Goal: Information Seeking & Learning: Compare options

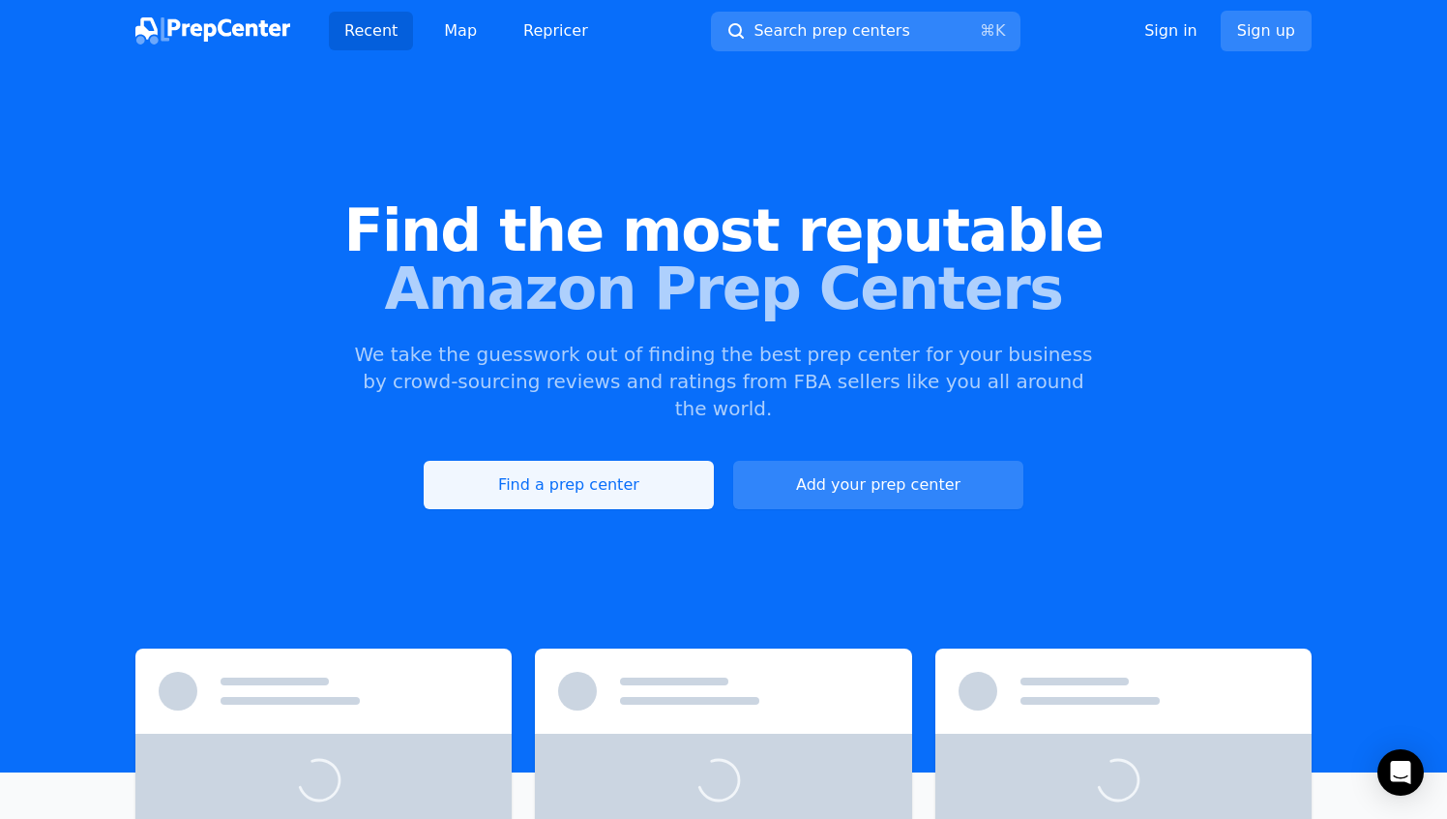
click at [558, 461] on link "Find a prep center" at bounding box center [569, 485] width 290 height 48
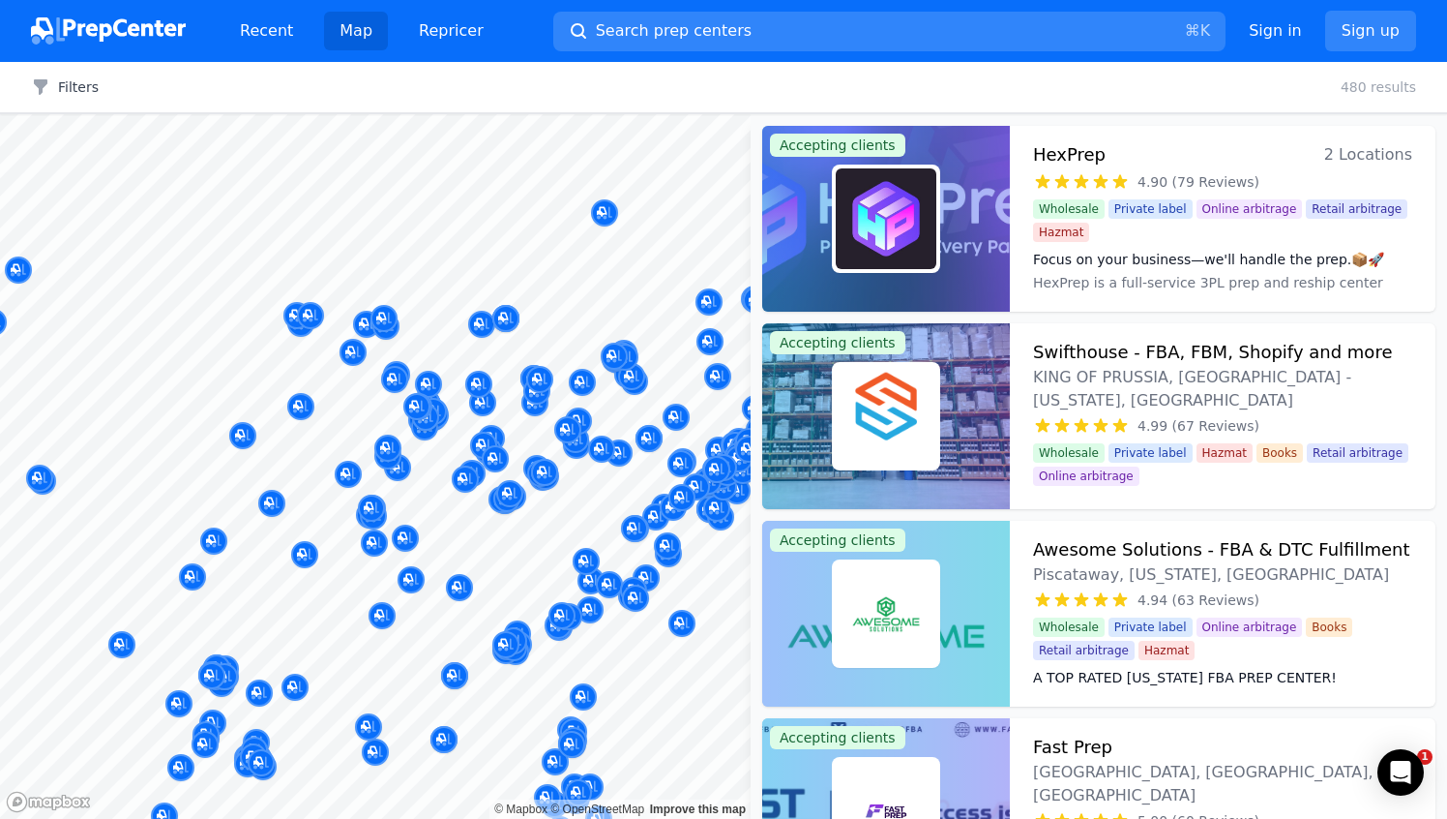
click at [500, 114] on div at bounding box center [375, 114] width 751 height 0
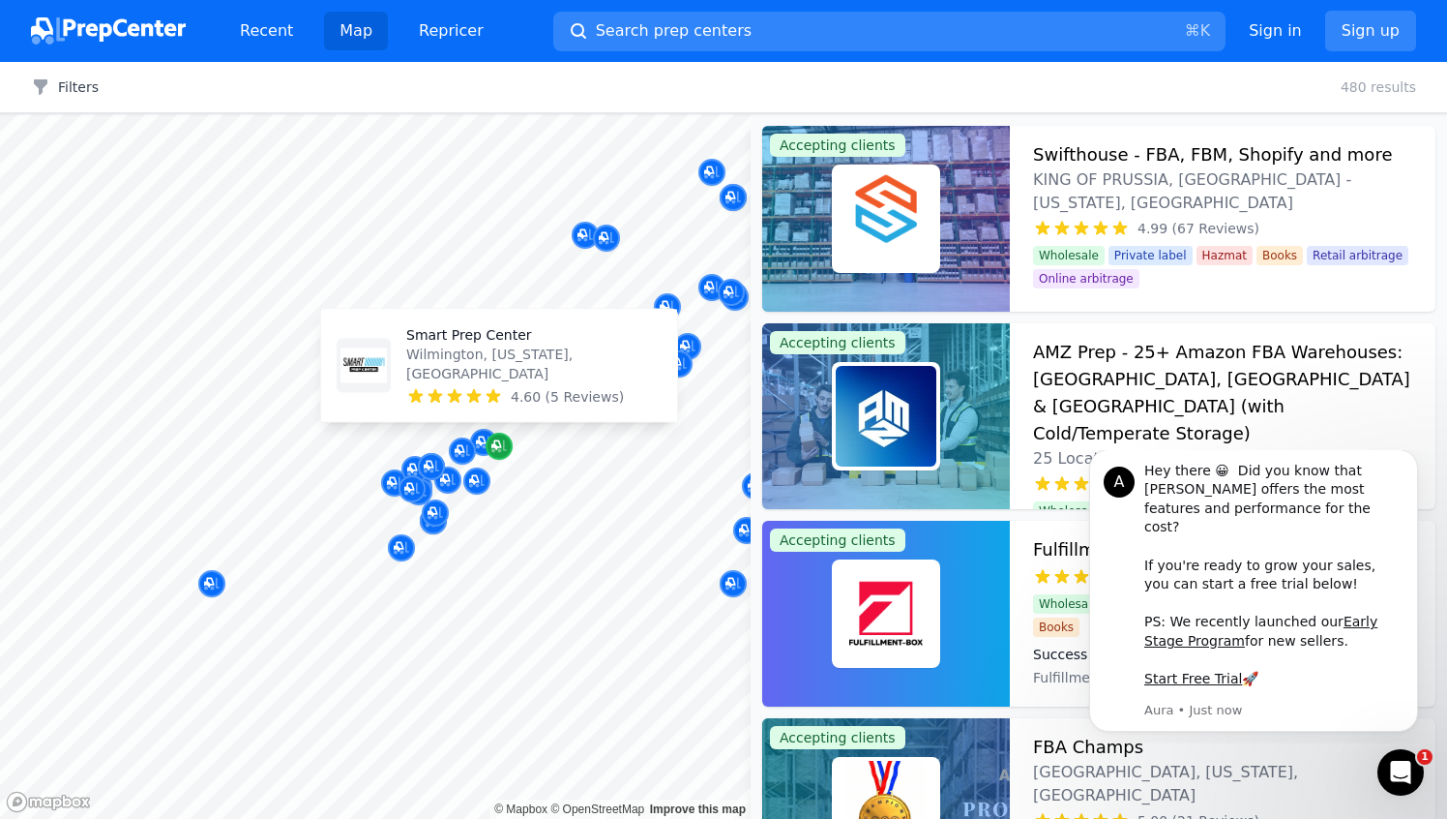
click at [500, 446] on icon "Map marker" at bounding box center [497, 445] width 10 height 10
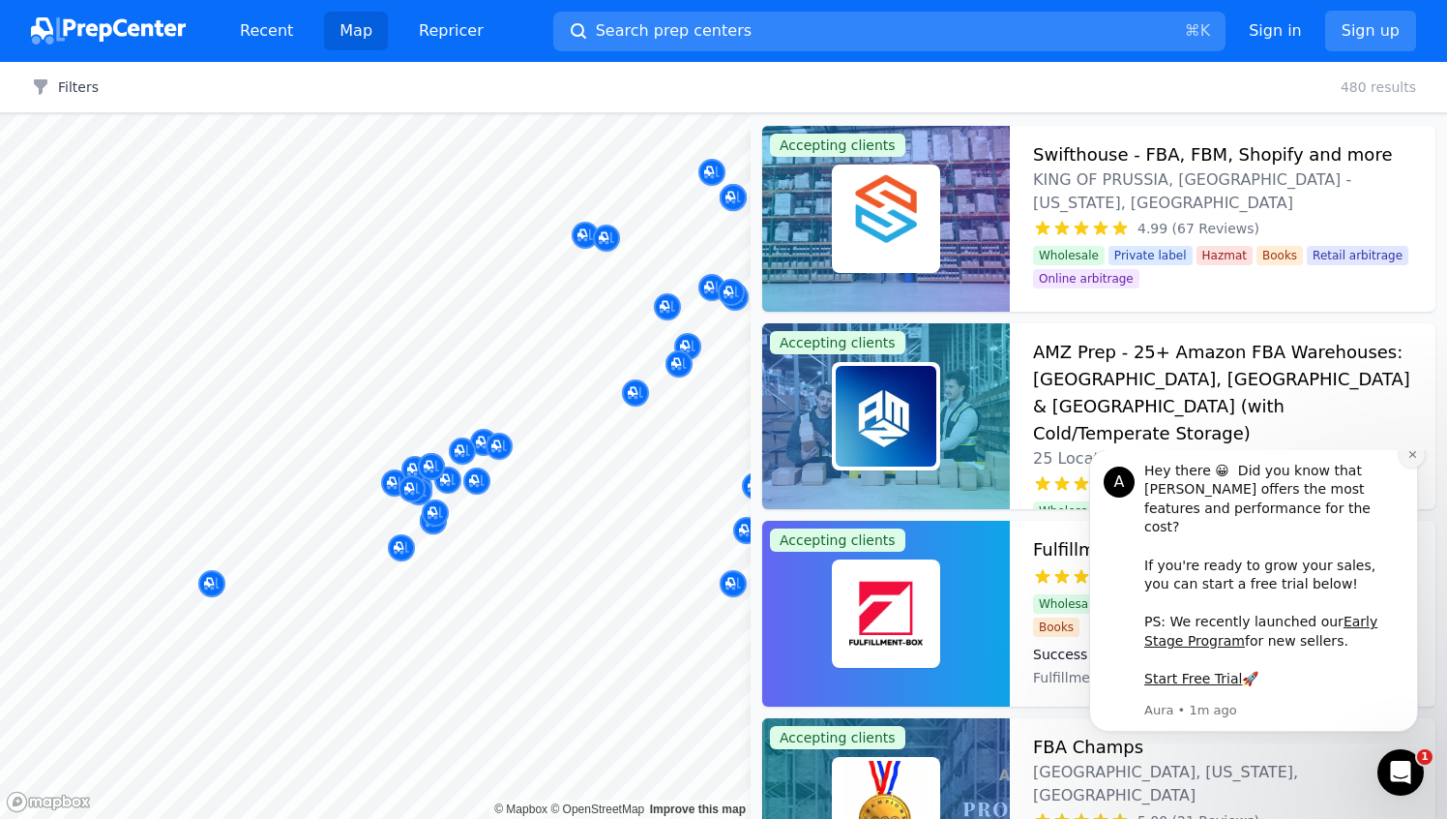
click at [1415, 460] on icon "Dismiss notification" at bounding box center [1413, 454] width 11 height 11
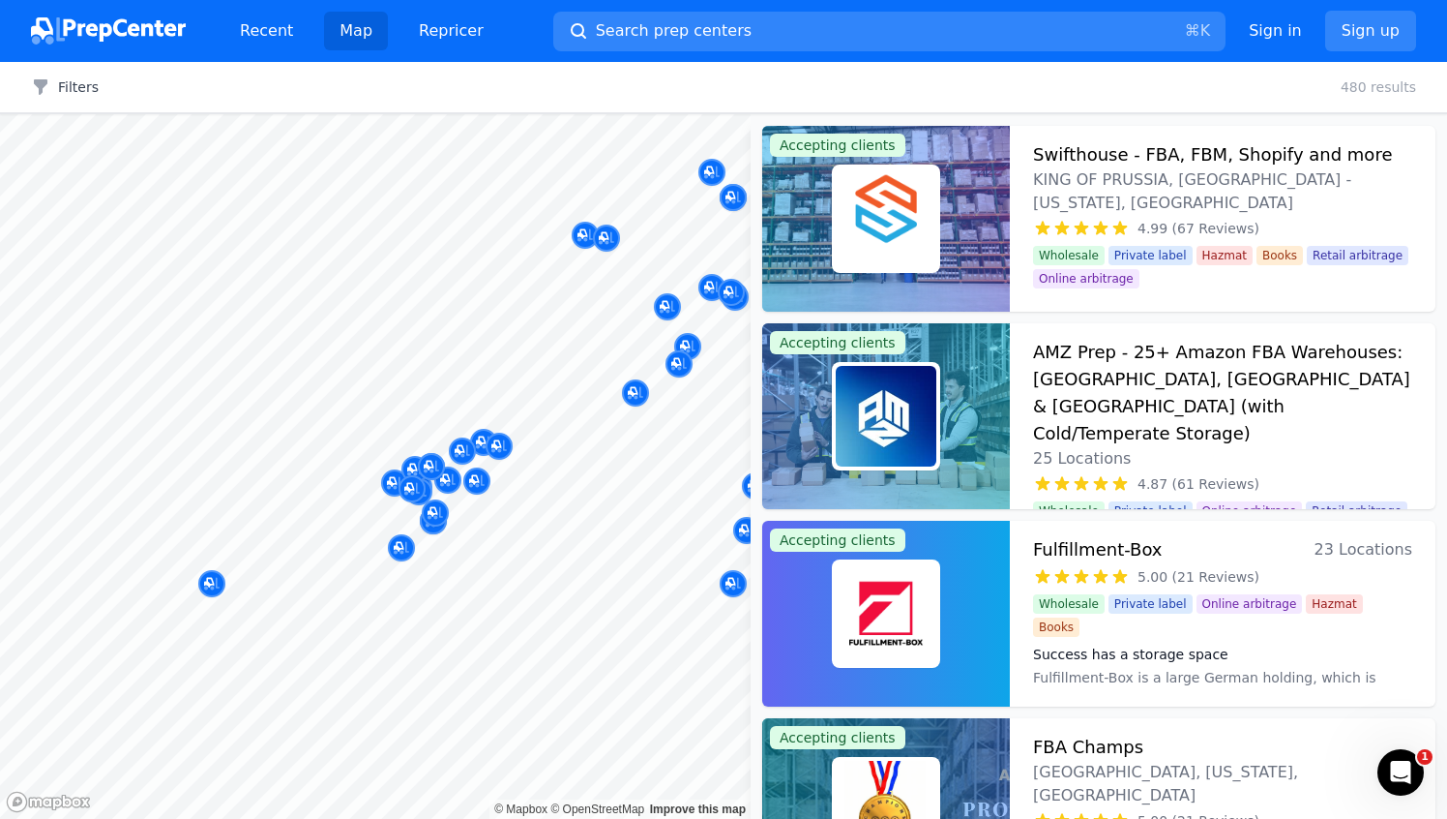
click at [503, 442] on div at bounding box center [584, 436] width 372 height 15
click at [498, 453] on div at bounding box center [477, 460] width 372 height 15
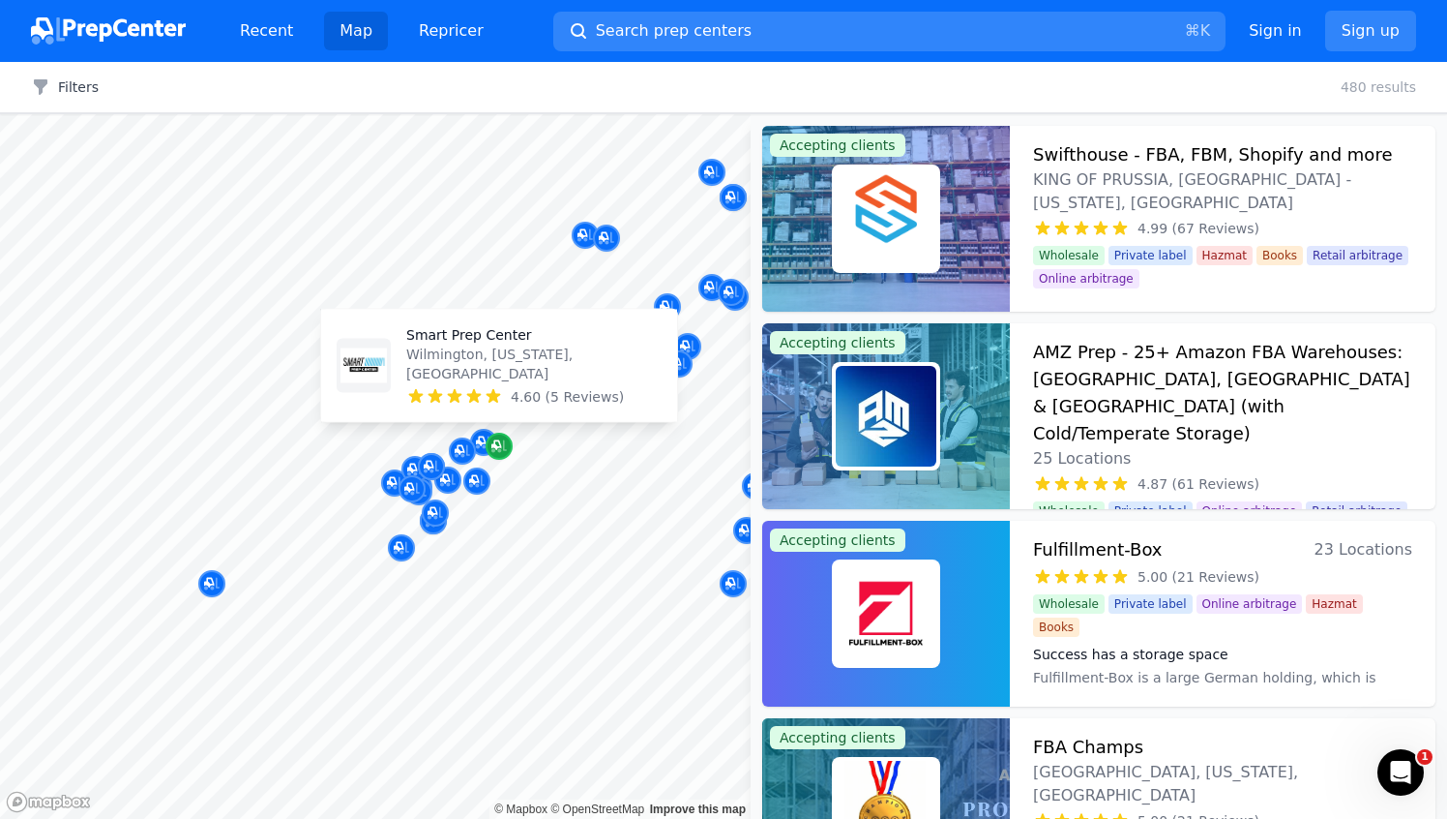
click at [499, 445] on icon "Map marker" at bounding box center [497, 445] width 10 height 10
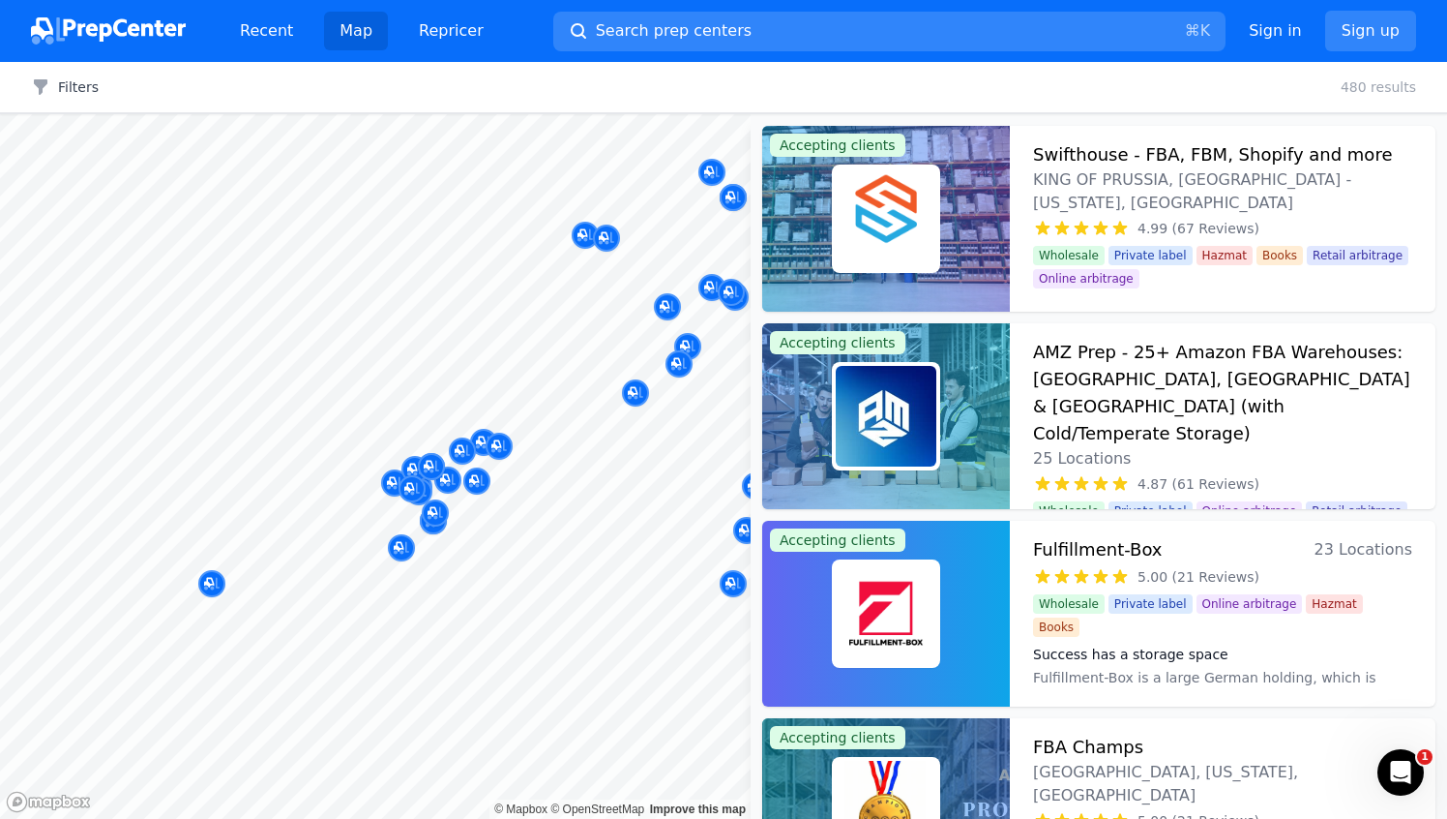
click at [483, 437] on div at bounding box center [584, 436] width 372 height 15
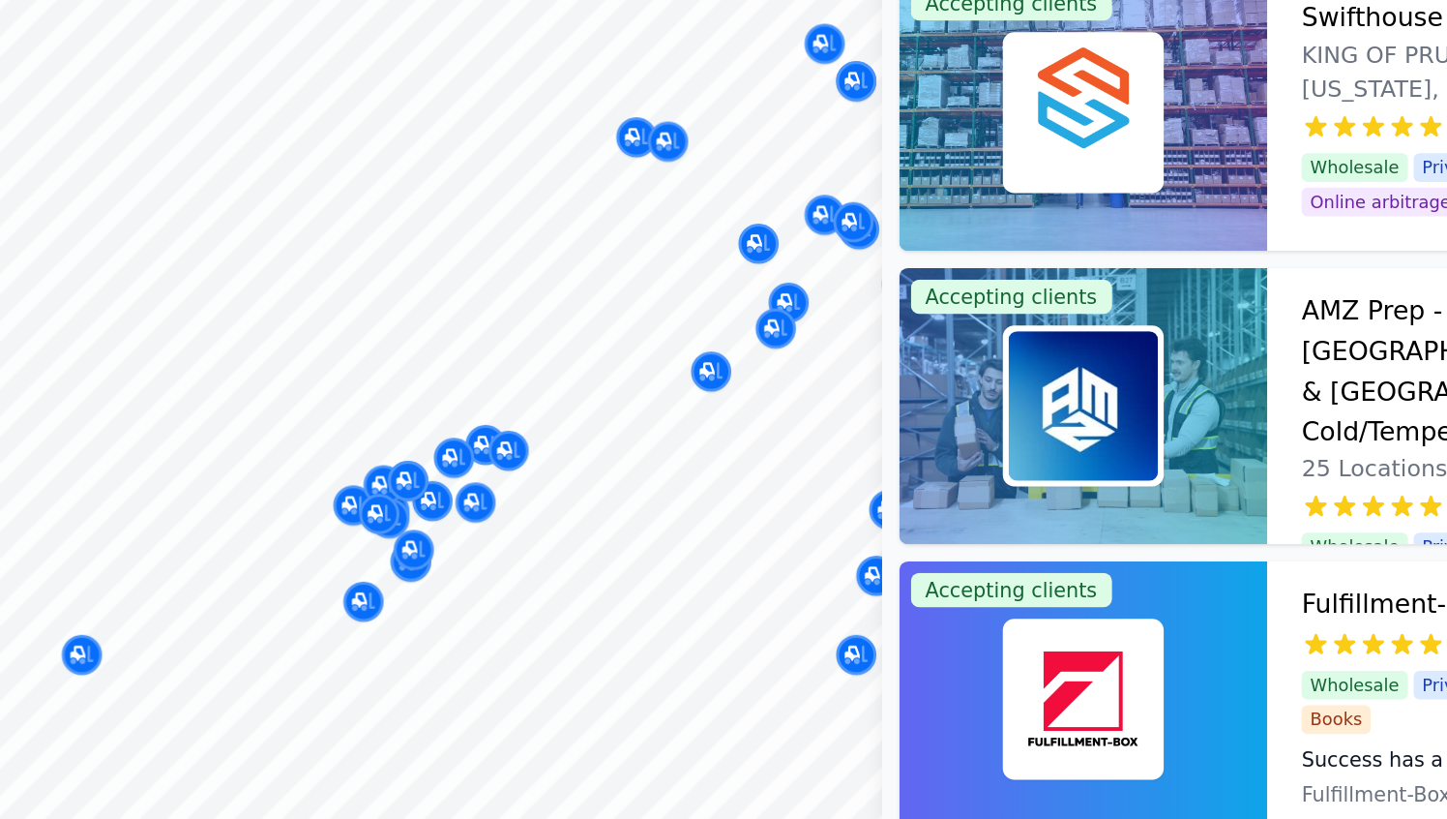
click at [481, 440] on div at bounding box center [584, 436] width 372 height 15
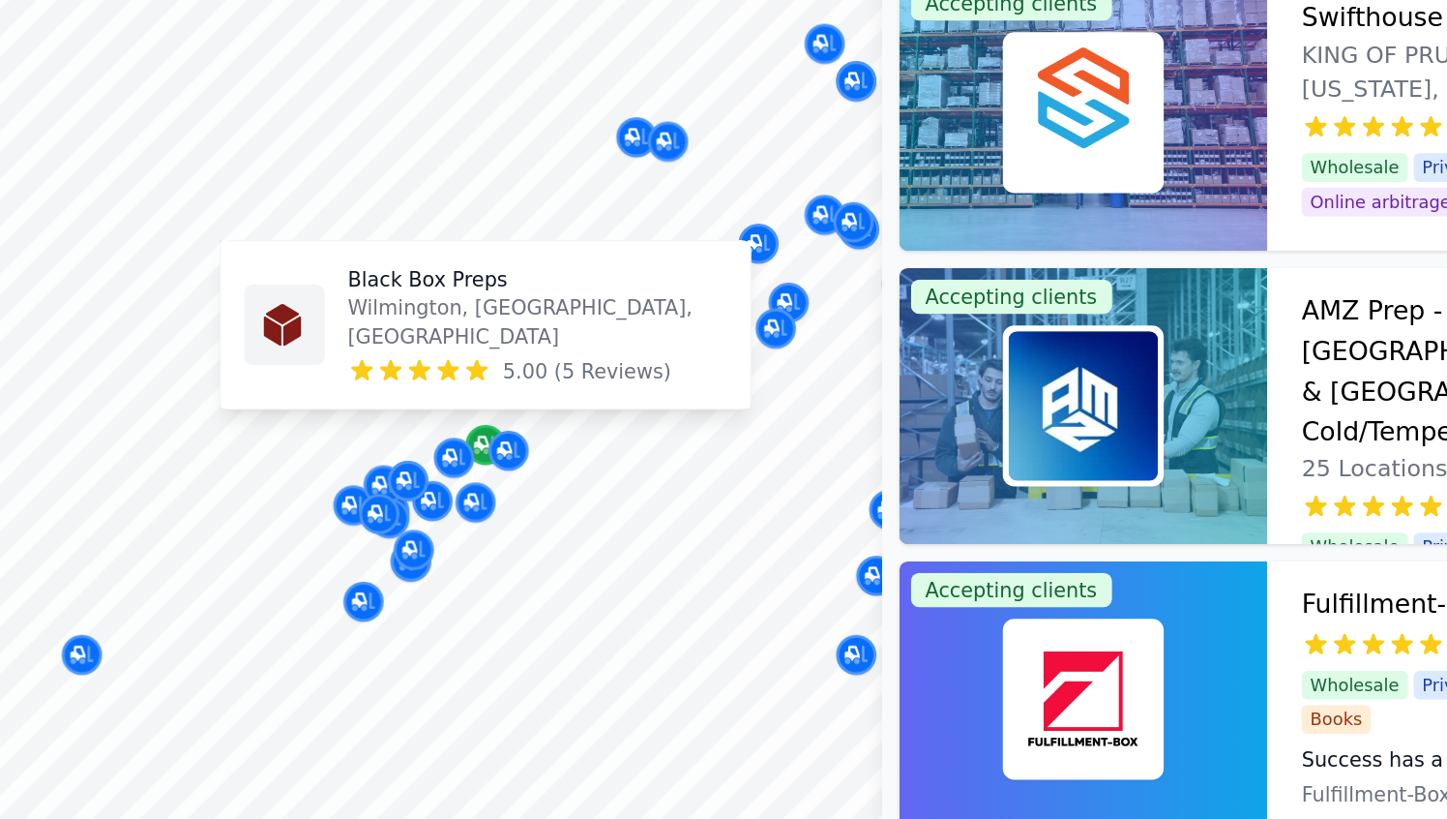
click at [481, 450] on icon "Map marker" at bounding box center [483, 441] width 15 height 19
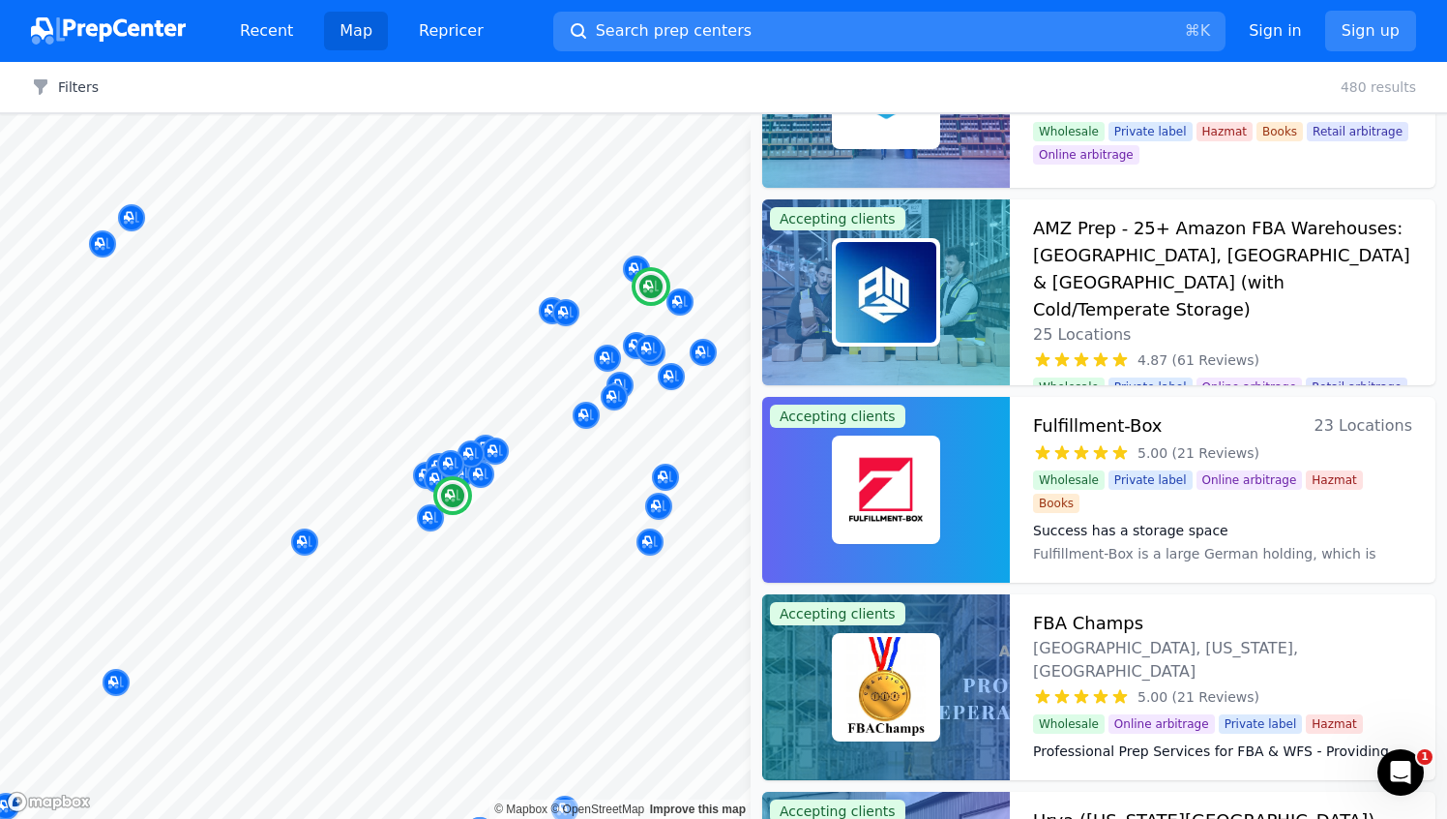
scroll to position [103, 0]
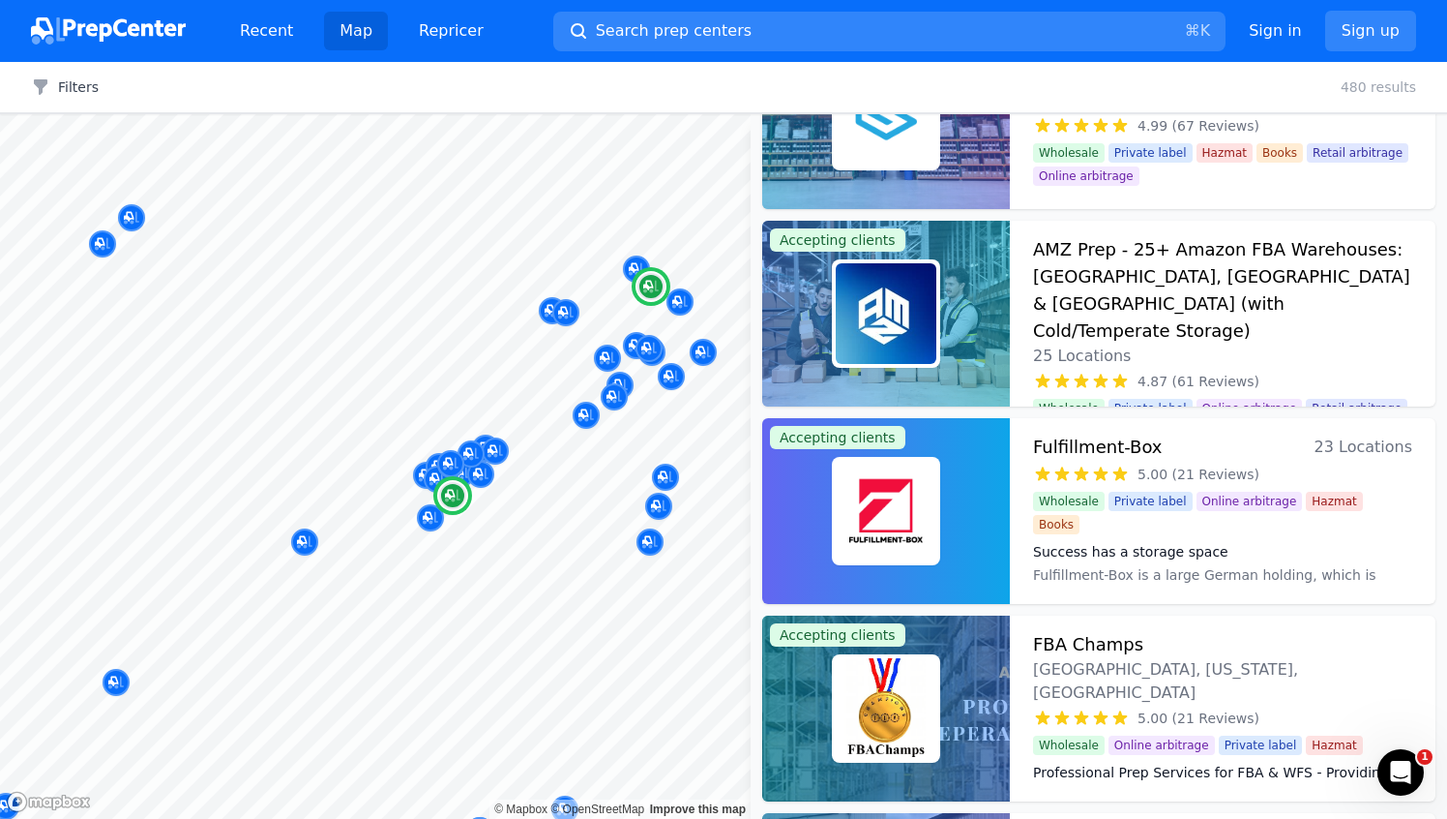
click at [1082, 498] on span "Wholesale" at bounding box center [1069, 501] width 72 height 19
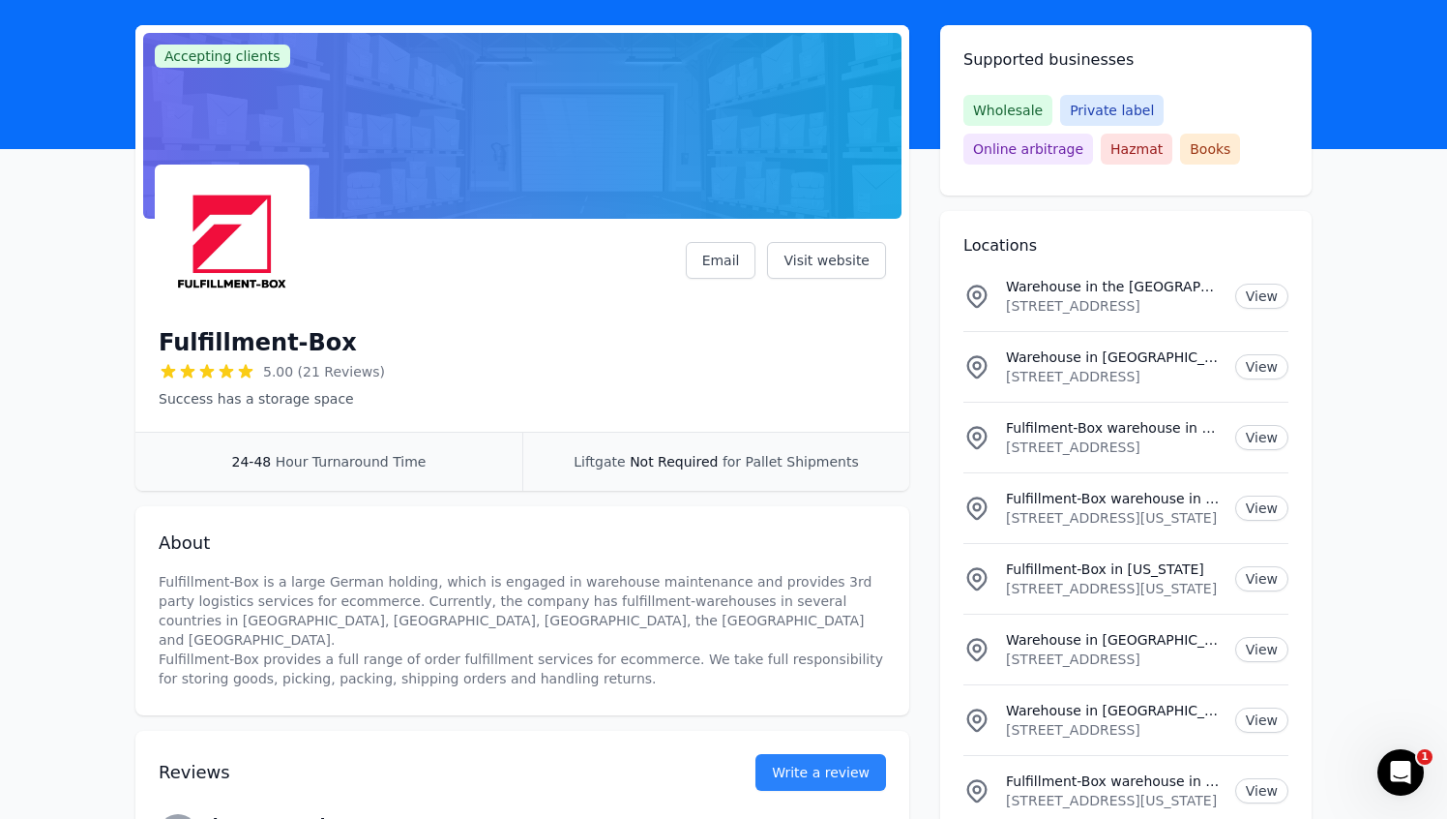
scroll to position [33, 0]
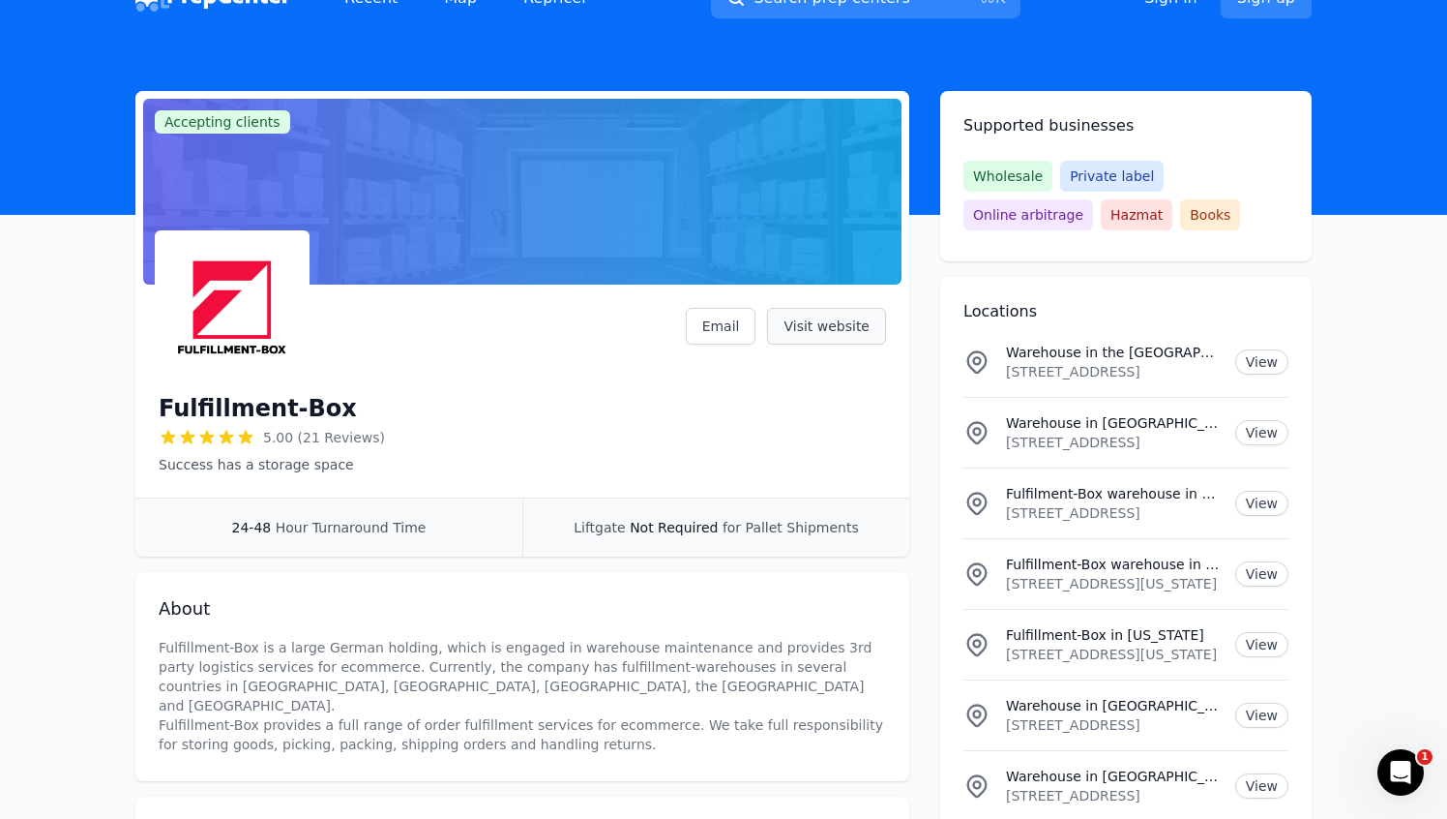
click at [827, 317] on link "Visit website" at bounding box center [826, 326] width 119 height 37
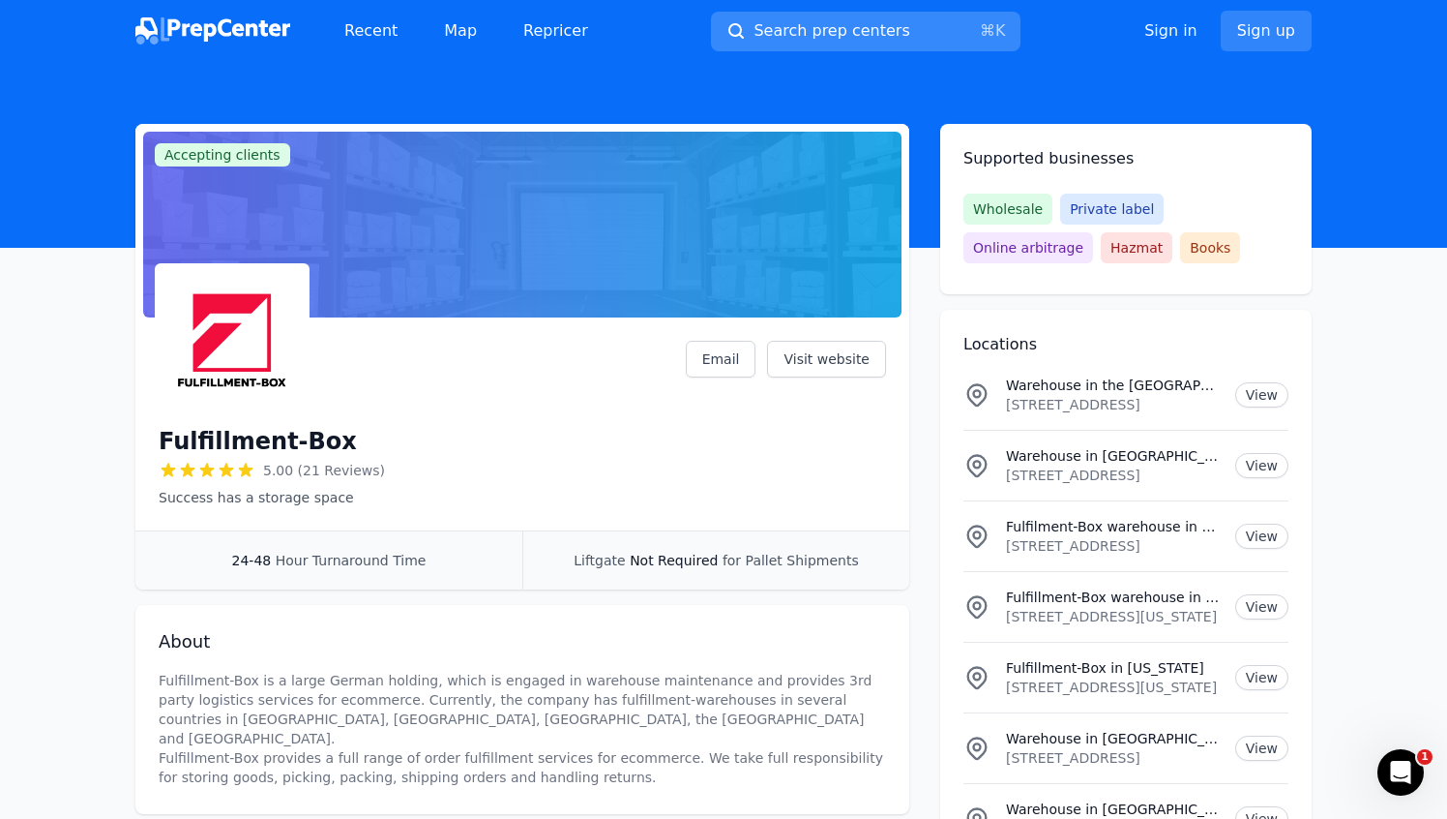
click at [795, 38] on span "Search prep centers" at bounding box center [832, 30] width 156 height 23
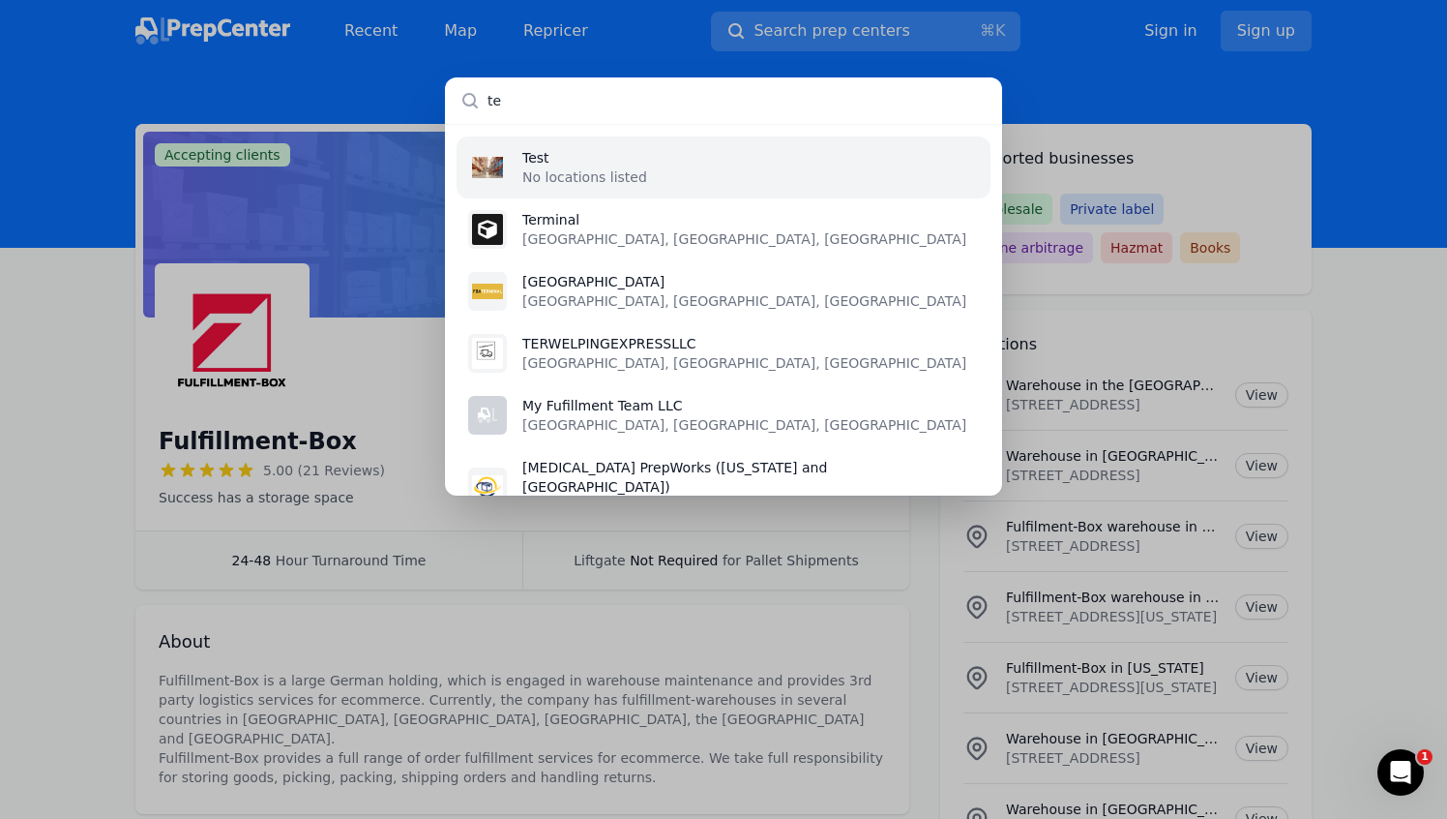
type input "t"
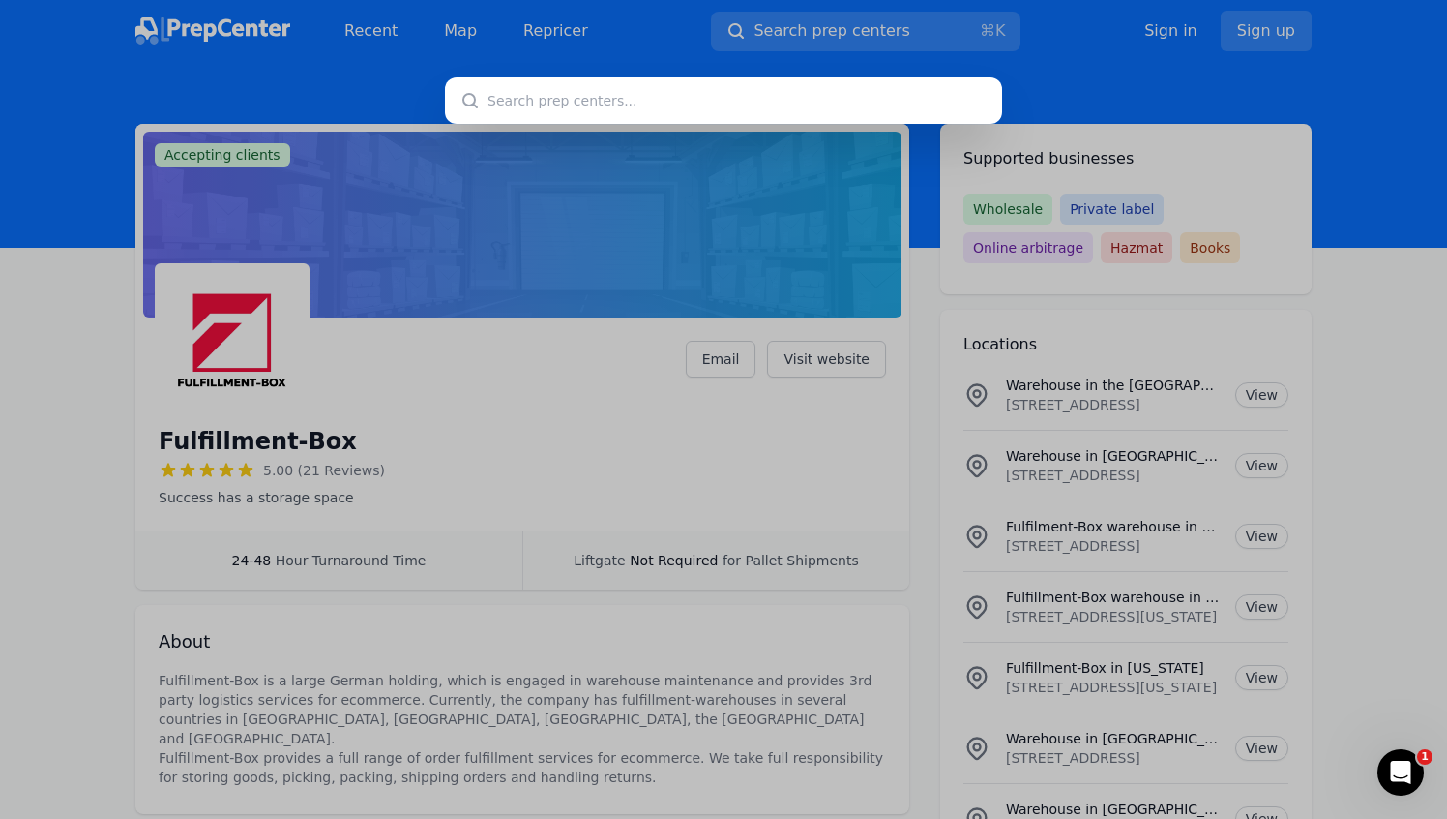
click at [711, 354] on div at bounding box center [723, 409] width 1447 height 819
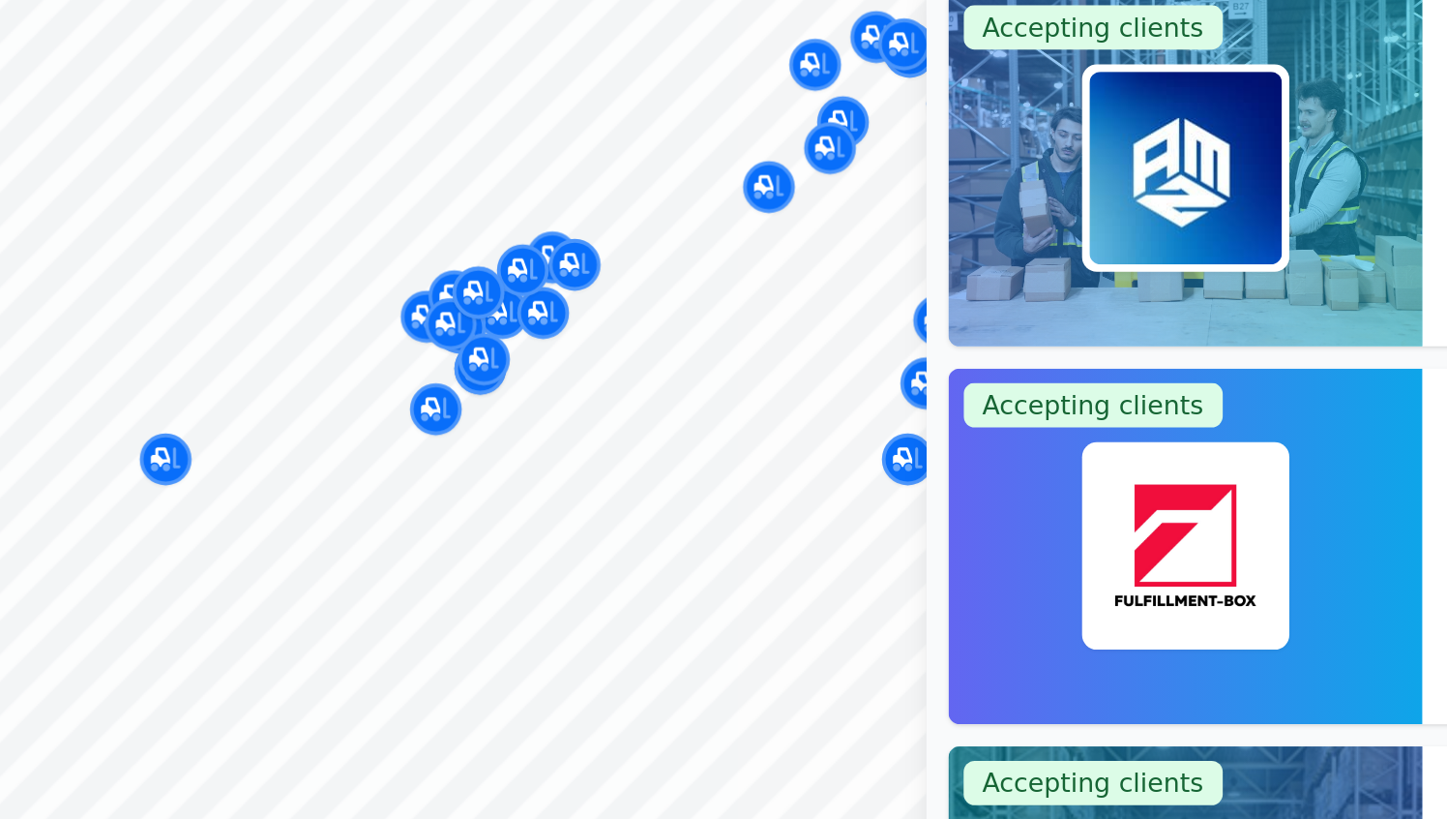
click at [567, 272] on div "Boxette Fulfillment ([US_STATE] and [US_STATE]) [GEOGRAPHIC_DATA], [US_STATE], …" at bounding box center [551, 206] width 372 height 151
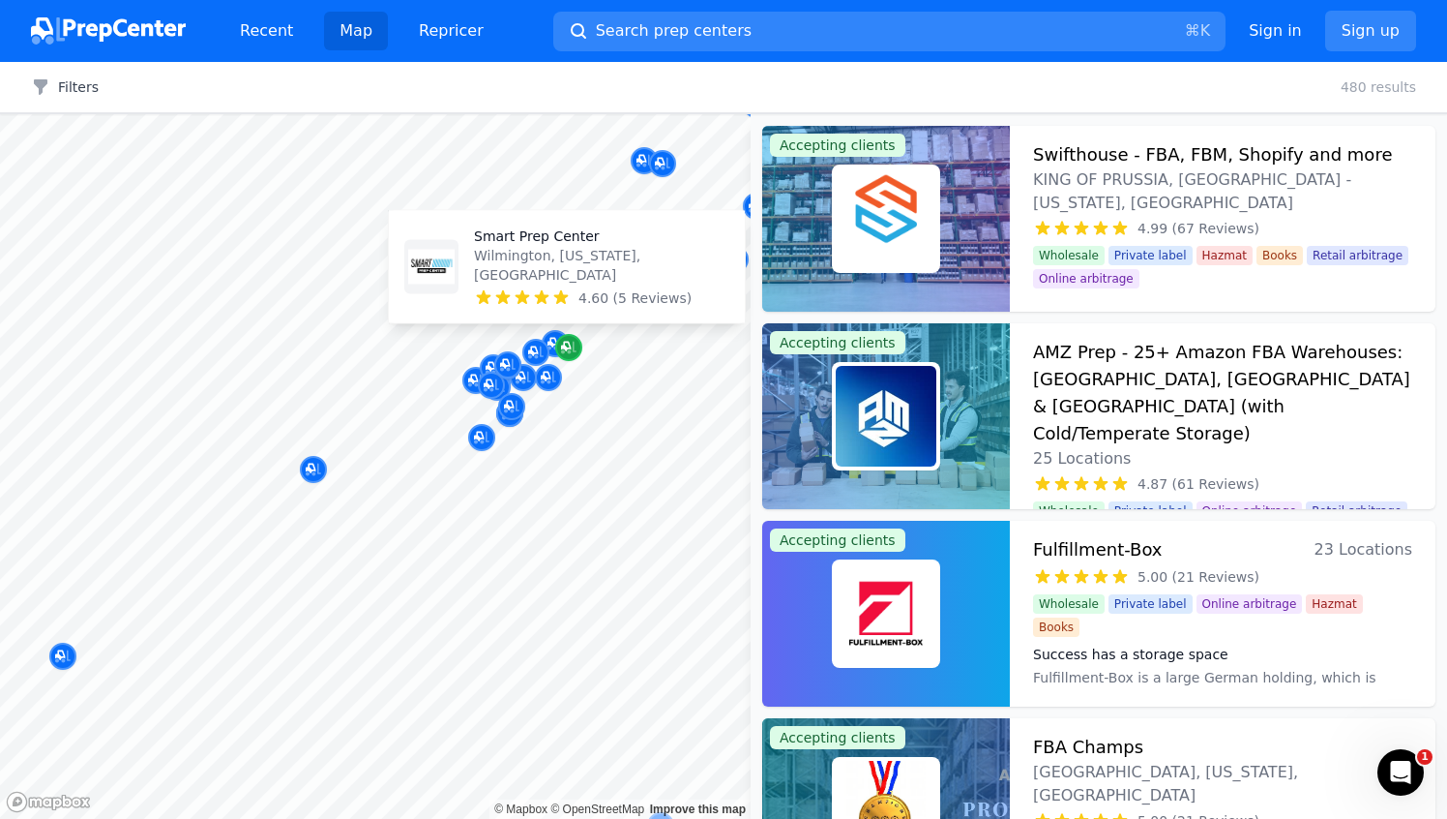
click at [561, 346] on div "Map marker" at bounding box center [568, 347] width 27 height 27
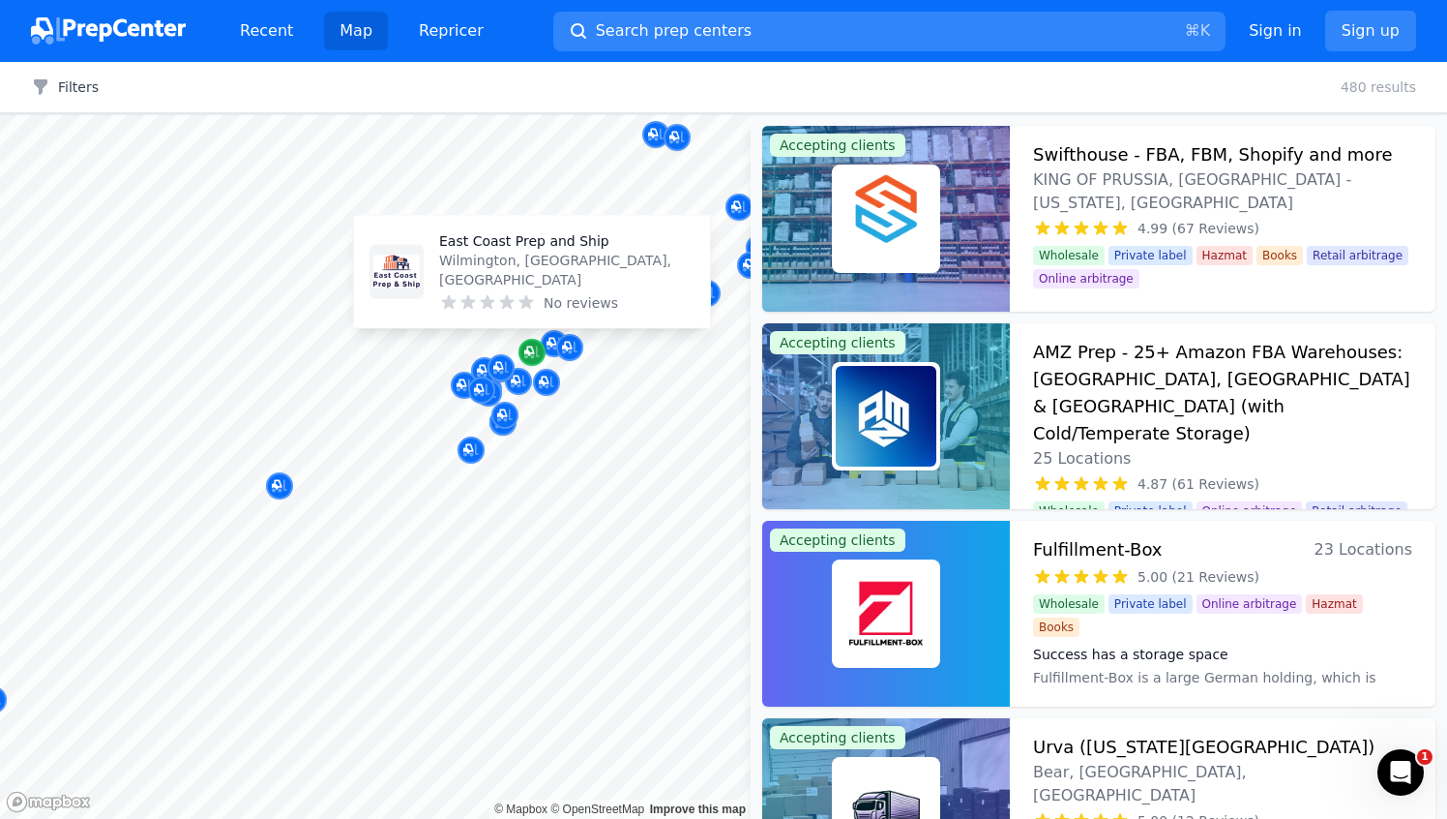
click at [526, 355] on icon "Map marker" at bounding box center [531, 352] width 15 height 13
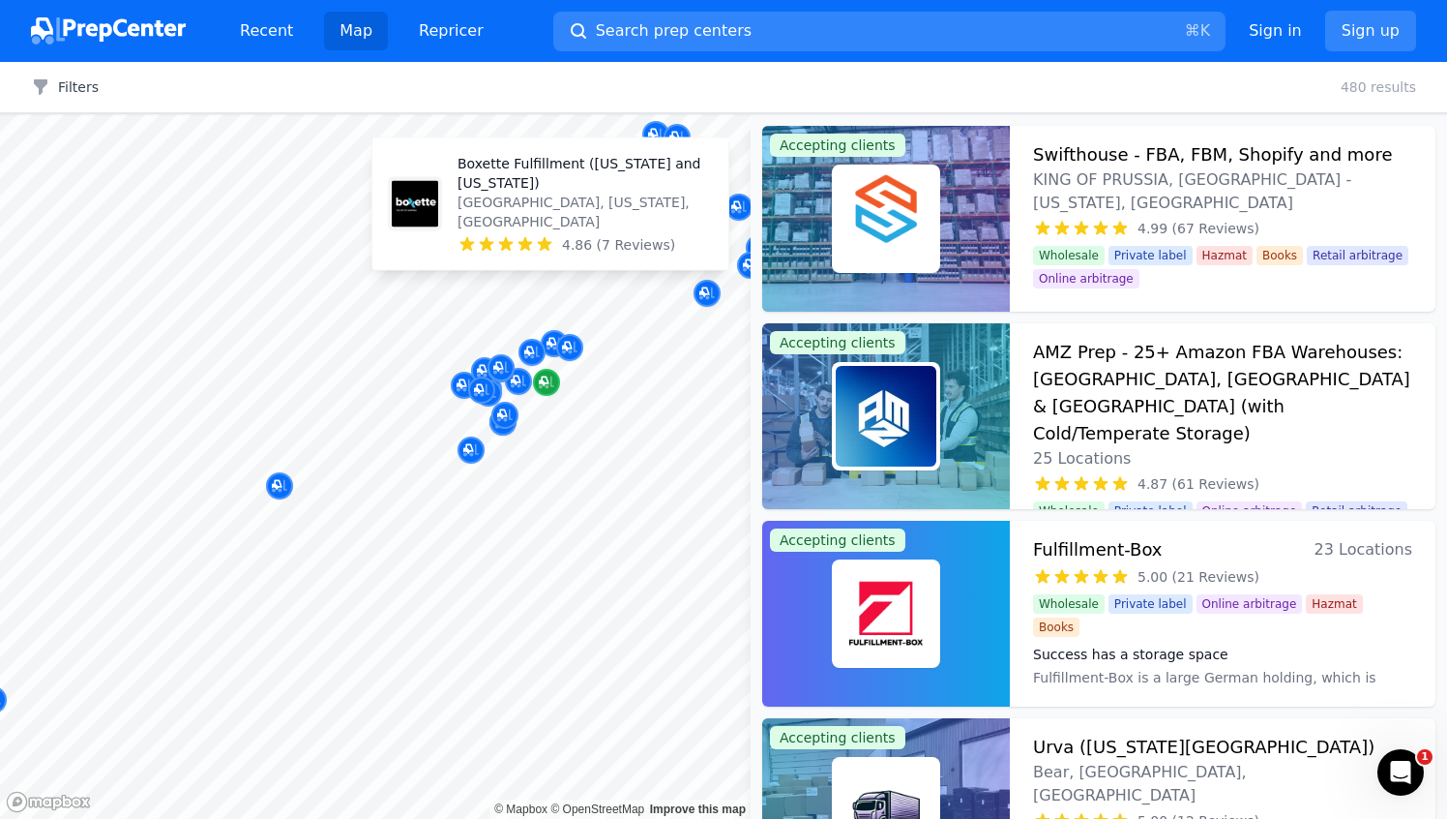
click at [544, 387] on icon "Map marker" at bounding box center [546, 381] width 15 height 19
click at [545, 387] on icon "Map marker" at bounding box center [546, 381] width 15 height 19
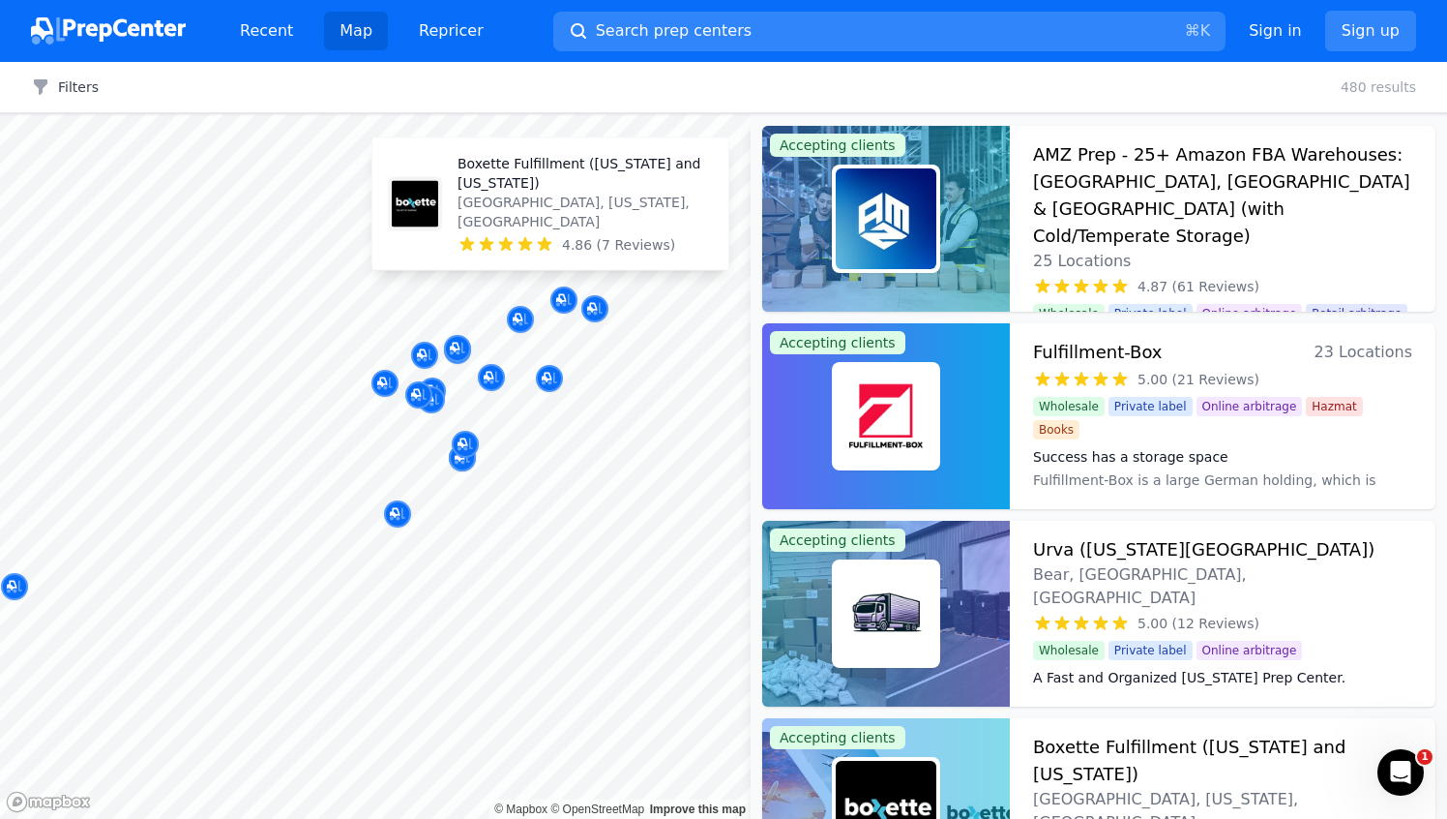
click at [573, 193] on p "Boxette Fulfillment ([US_STATE] and [US_STATE])" at bounding box center [585, 173] width 255 height 39
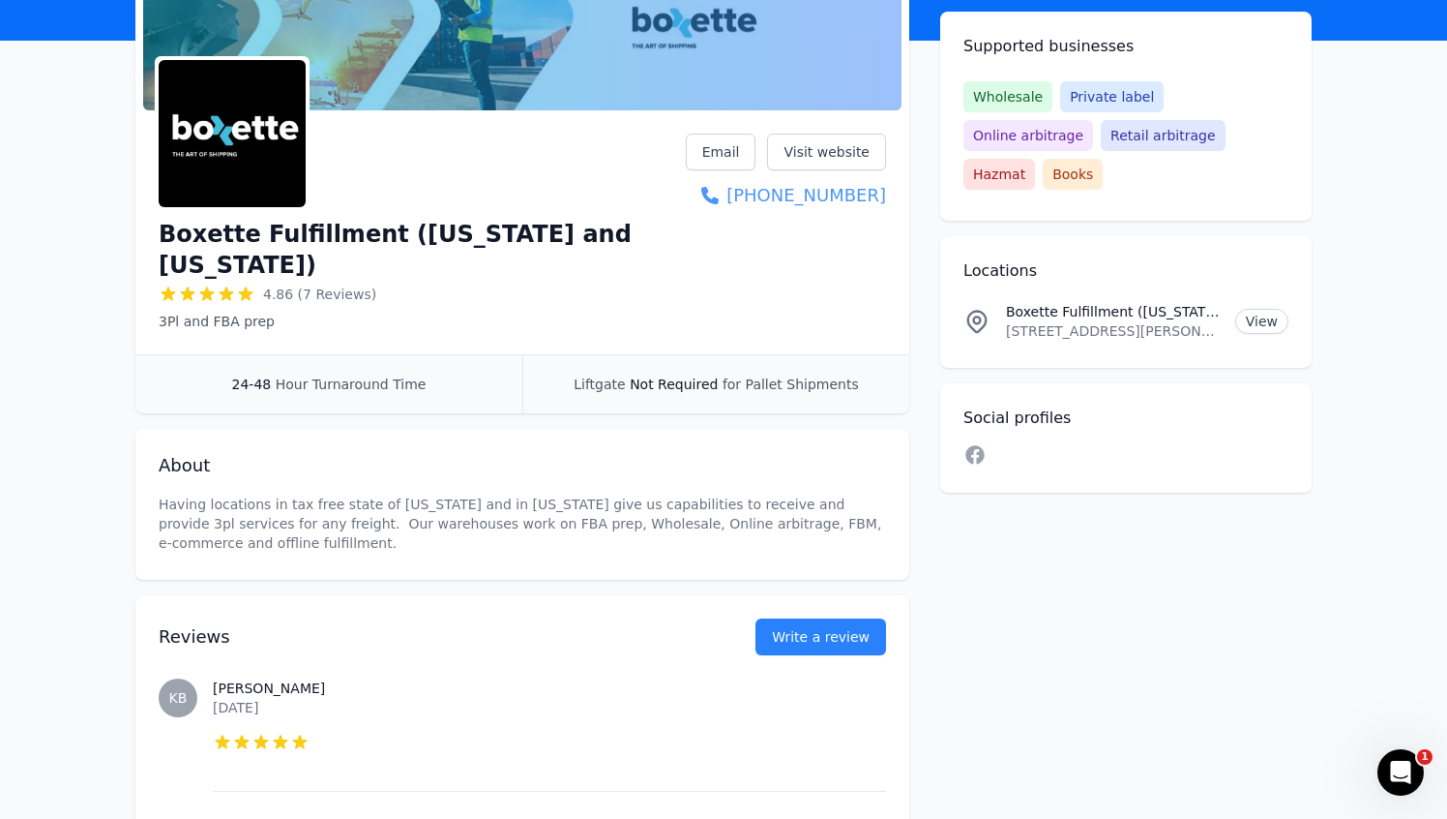
scroll to position [202, 0]
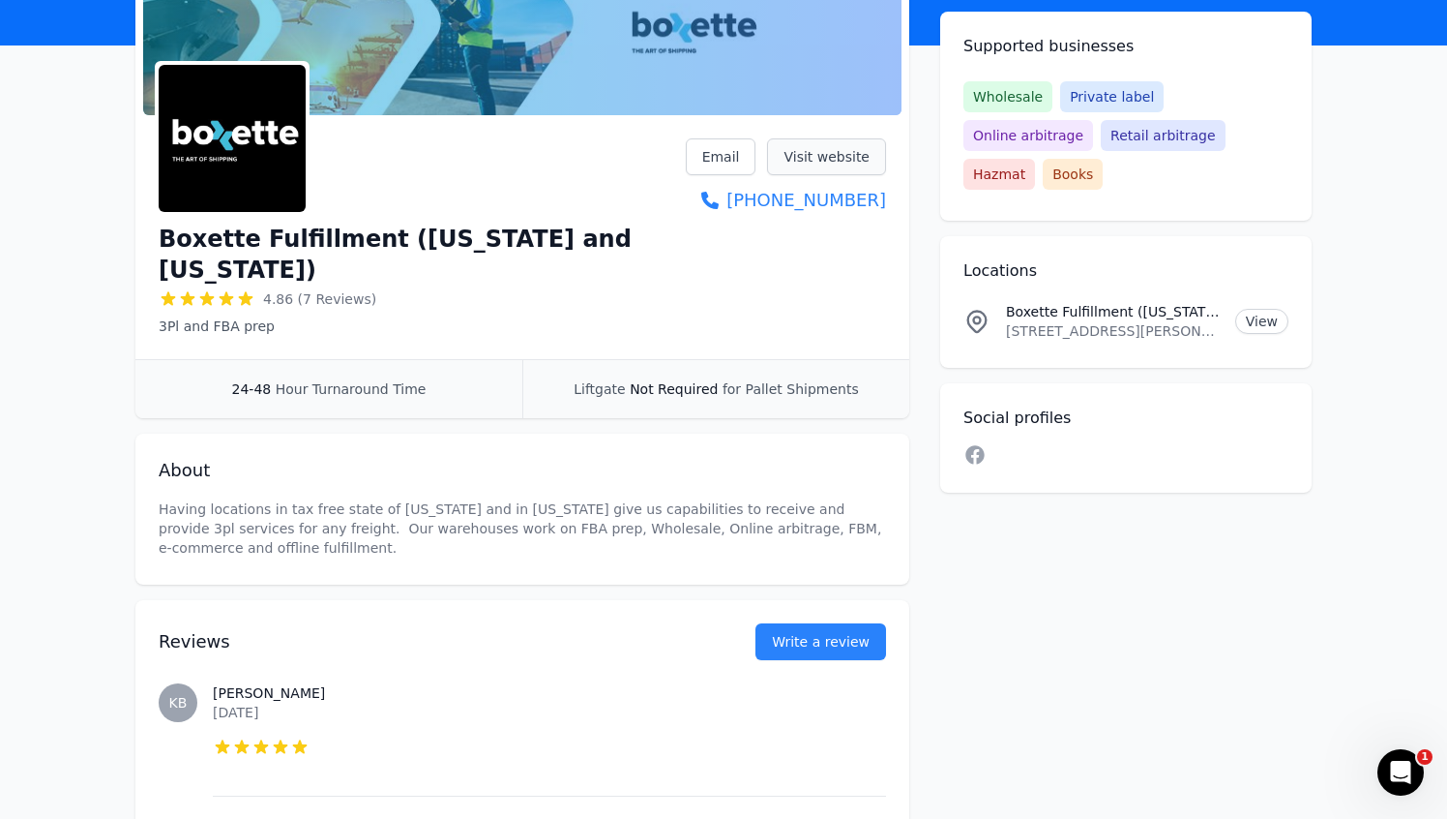
click at [829, 165] on link "Visit website" at bounding box center [826, 156] width 119 height 37
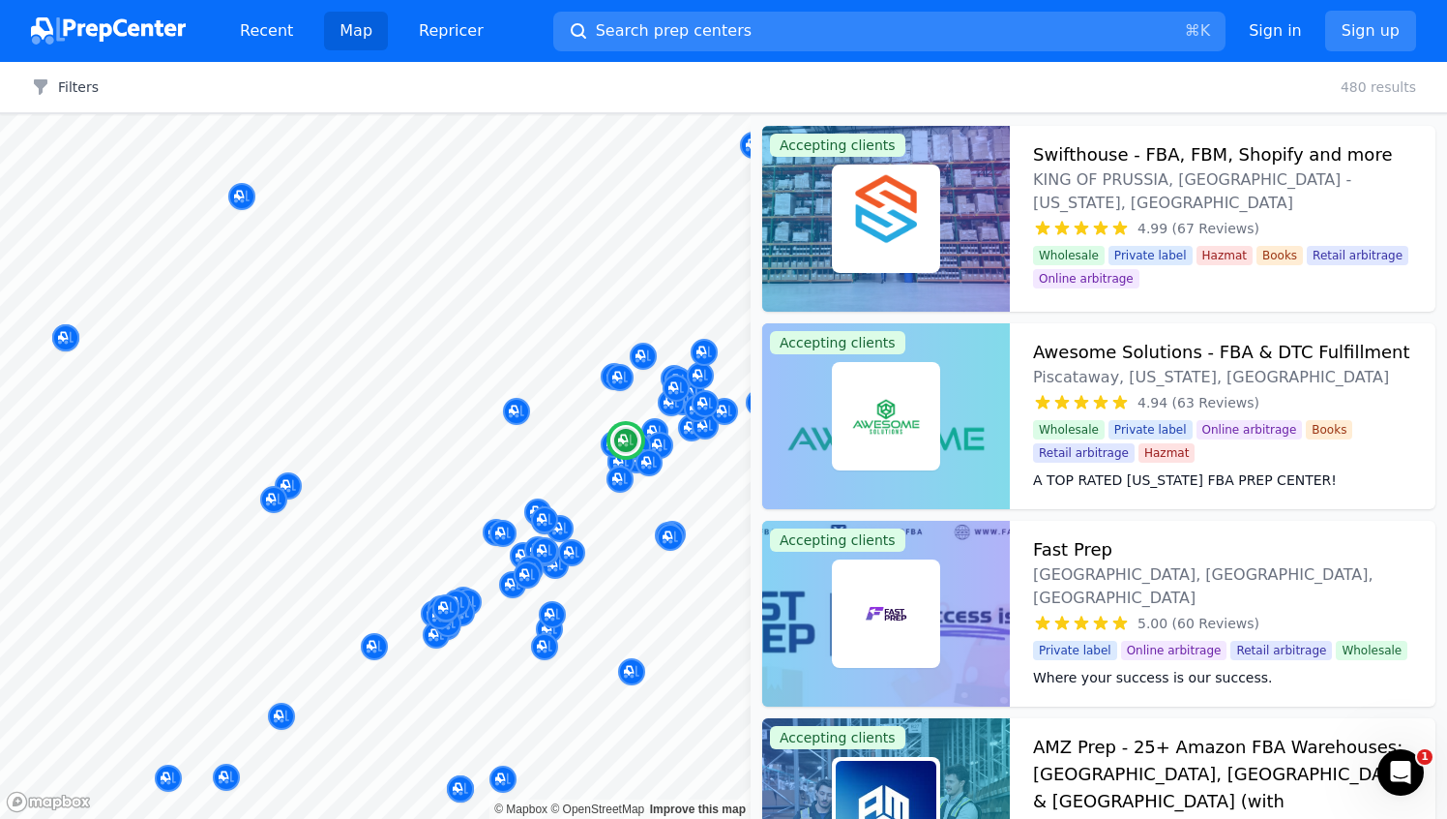
click at [1074, 351] on h3 "Awesome Solutions - FBA & DTC Fulfillment" at bounding box center [1221, 352] width 377 height 27
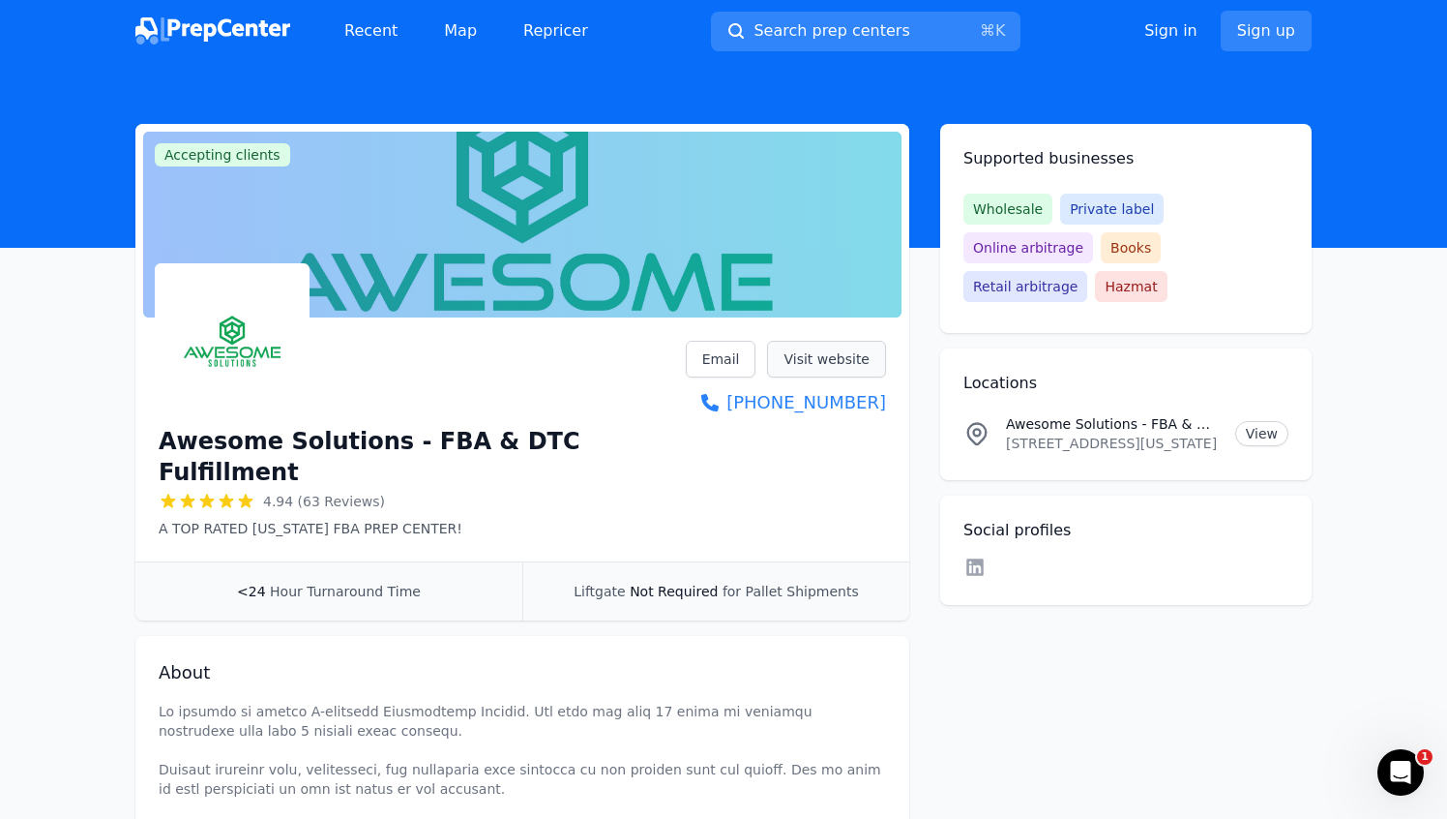
click at [811, 359] on link "Visit website" at bounding box center [826, 359] width 119 height 37
